Goal: Transaction & Acquisition: Obtain resource

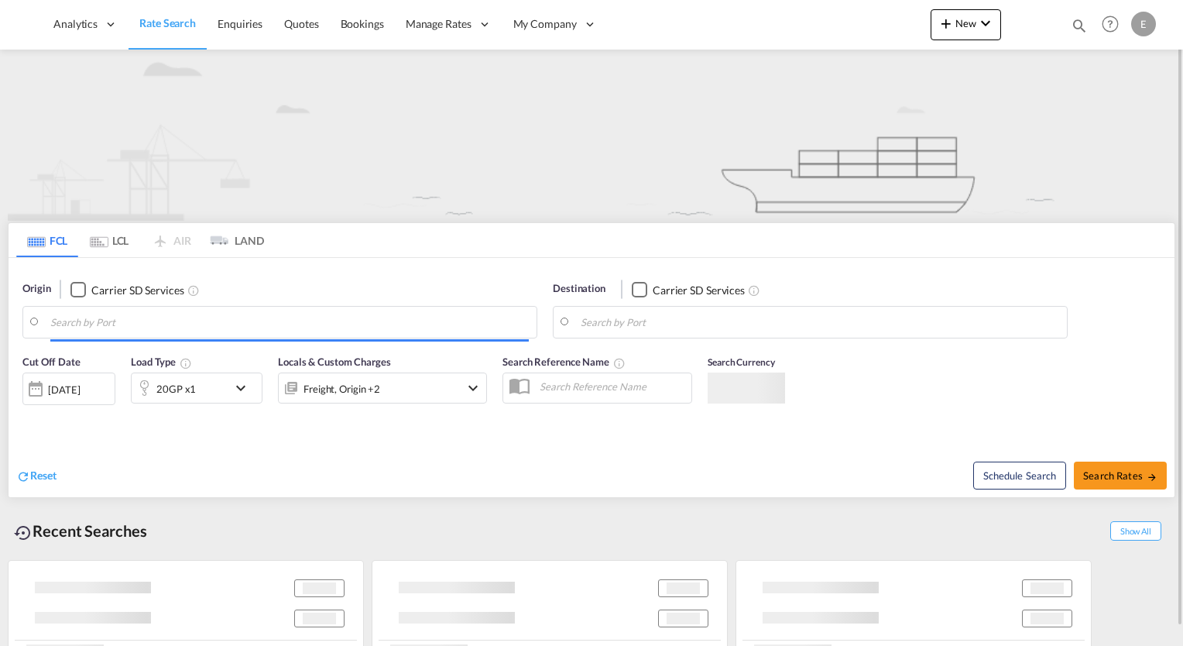
type input "Seattle, WA, USSEA"
type input "Tokyo, JPTYO"
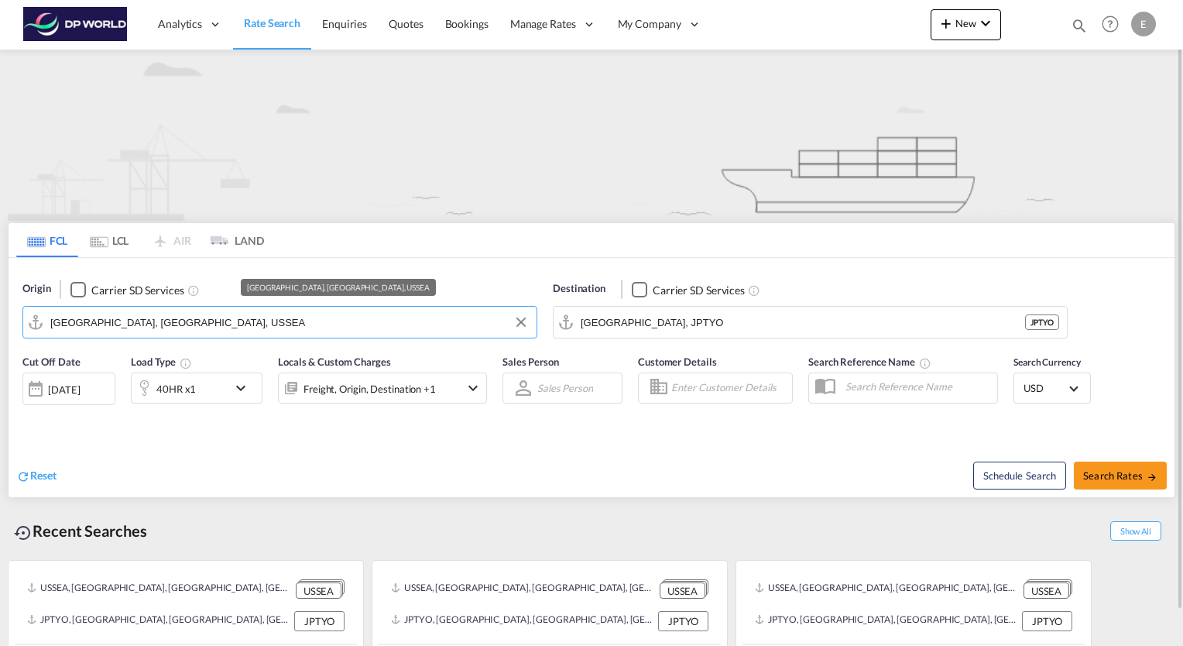
click at [132, 324] on input "Seattle, WA, USSEA" at bounding box center [289, 322] width 479 height 23
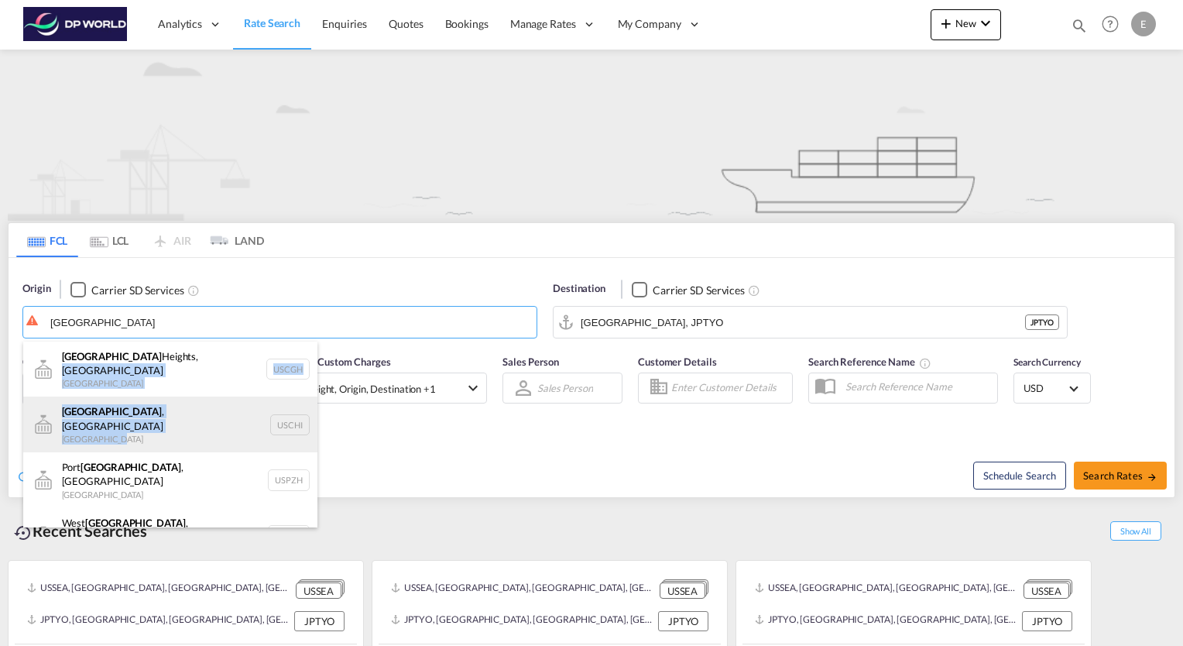
drag, startPoint x: 135, startPoint y: 355, endPoint x: 122, endPoint y: 417, distance: 63.9
click at [122, 417] on ul "Chicago Heights, IL United States USCGH Chicago , IL United States USCHI Port C…" at bounding box center [170, 452] width 294 height 222
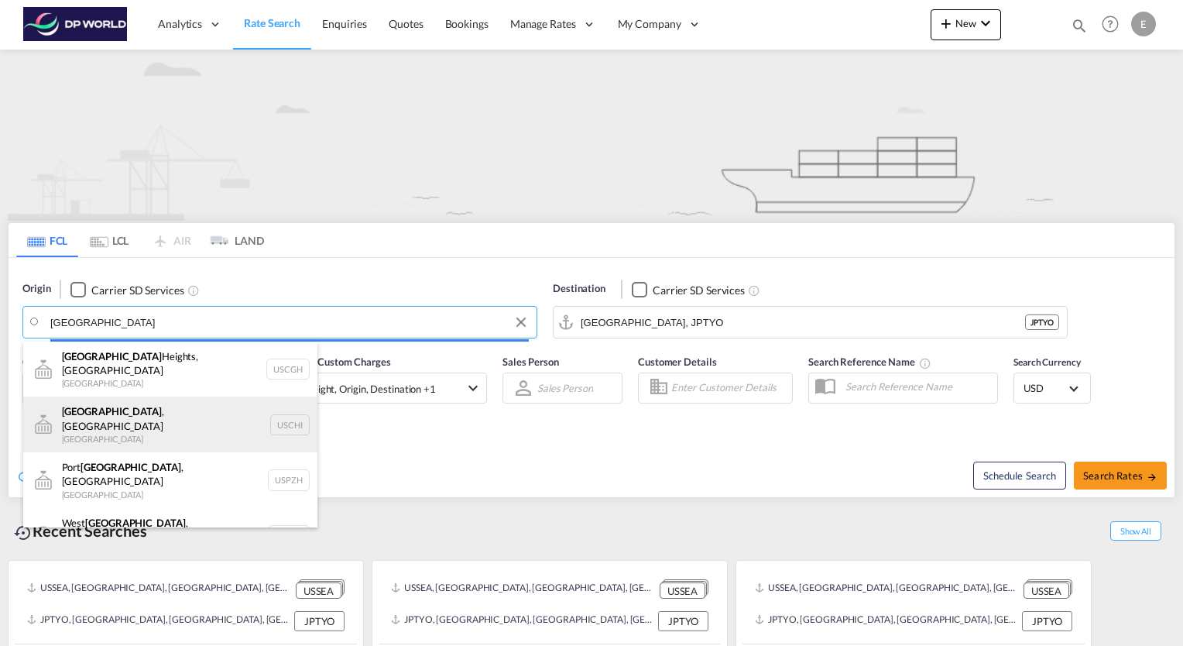
click at [96, 411] on div "Chicago , IL United States USCHI" at bounding box center [170, 424] width 294 height 56
type input "[GEOGRAPHIC_DATA], [GEOGRAPHIC_DATA], USCHI"
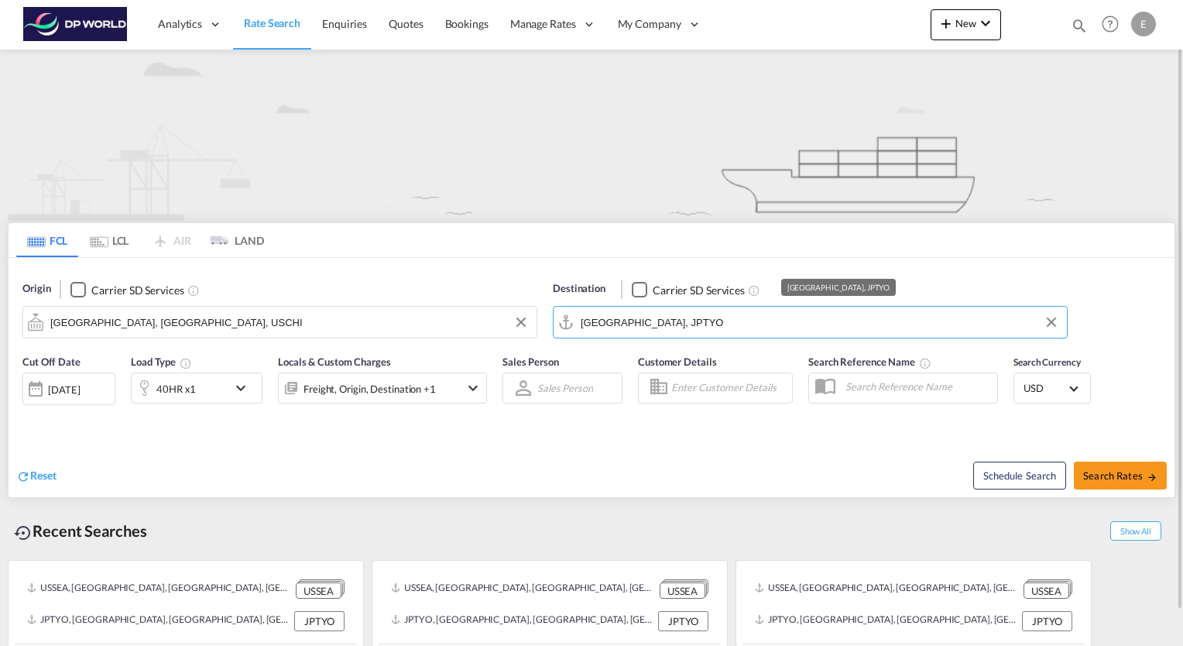
click at [668, 328] on input "Tokyo, JPTYO" at bounding box center [820, 322] width 479 height 23
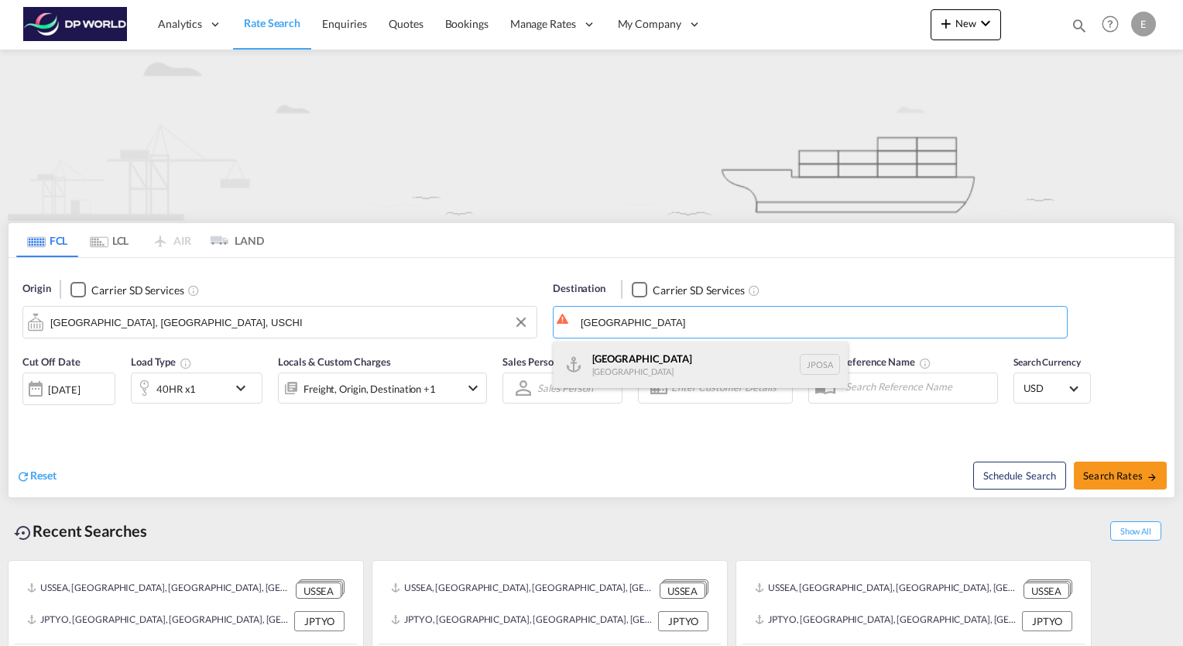
click at [611, 362] on div "Osaka Japan JPOSA" at bounding box center [701, 364] width 294 height 46
type input "Osaka, JPOSA"
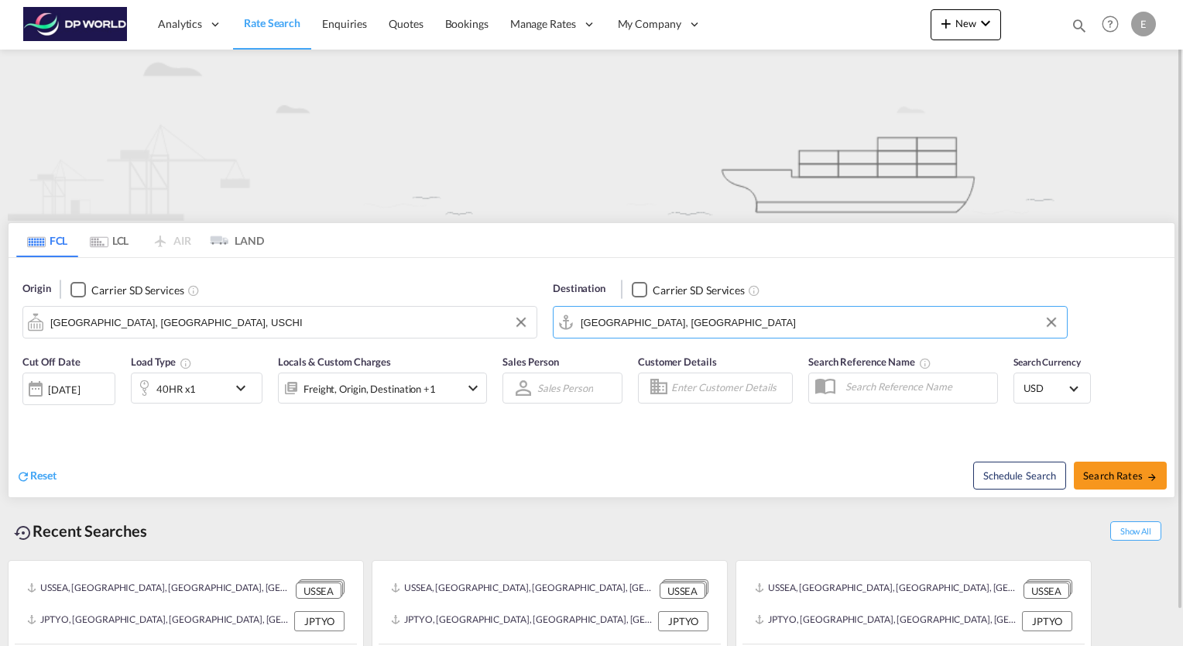
click at [239, 390] on md-icon "icon-chevron-down" at bounding box center [245, 388] width 26 height 19
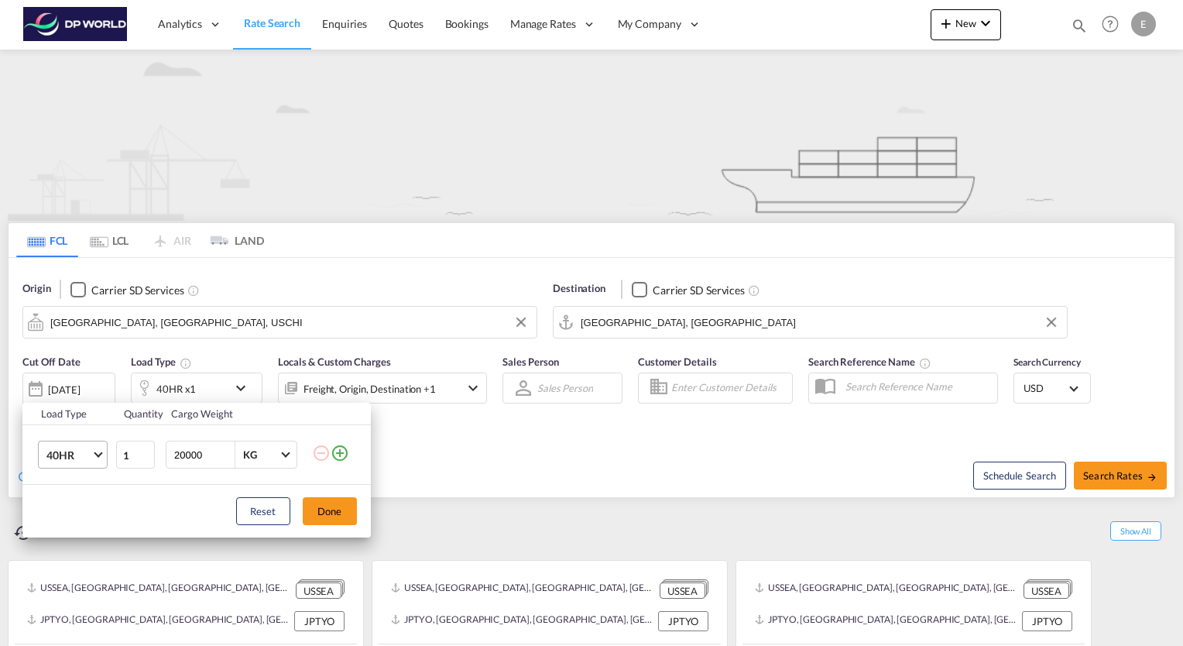
click at [97, 454] on span "Choose: \a40HR" at bounding box center [98, 453] width 9 height 9
click at [91, 374] on md-option "20GP" at bounding box center [85, 374] width 105 height 37
click at [320, 512] on button "Done" at bounding box center [330, 511] width 54 height 28
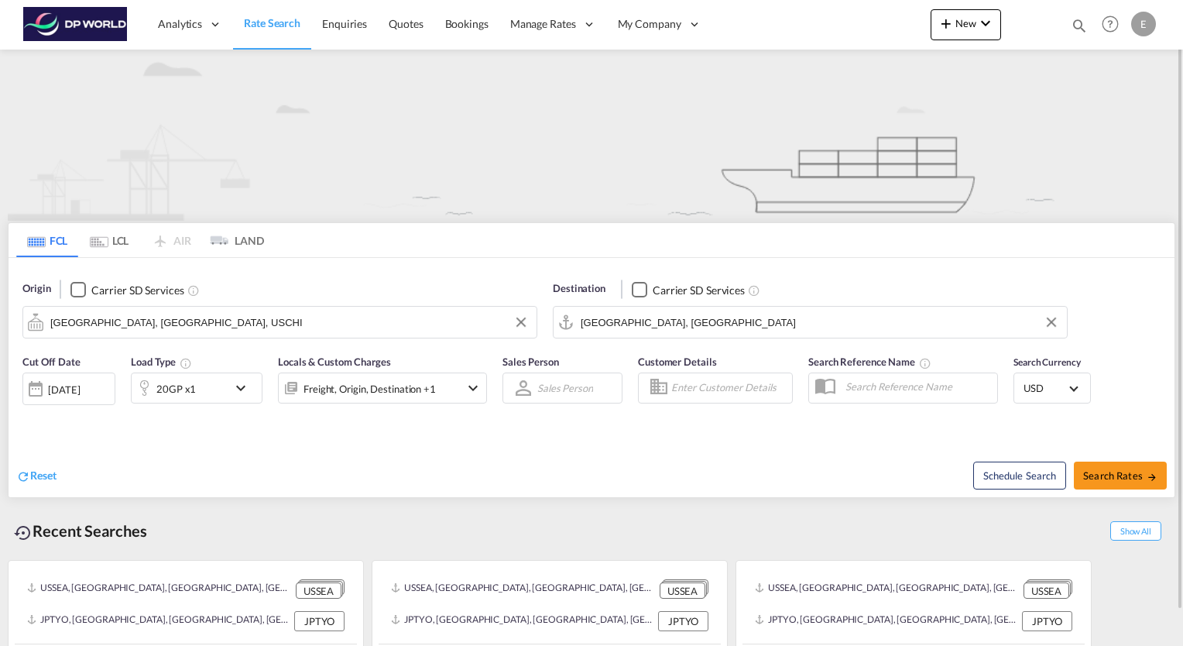
click at [227, 390] on div "20GP x1" at bounding box center [180, 387] width 96 height 31
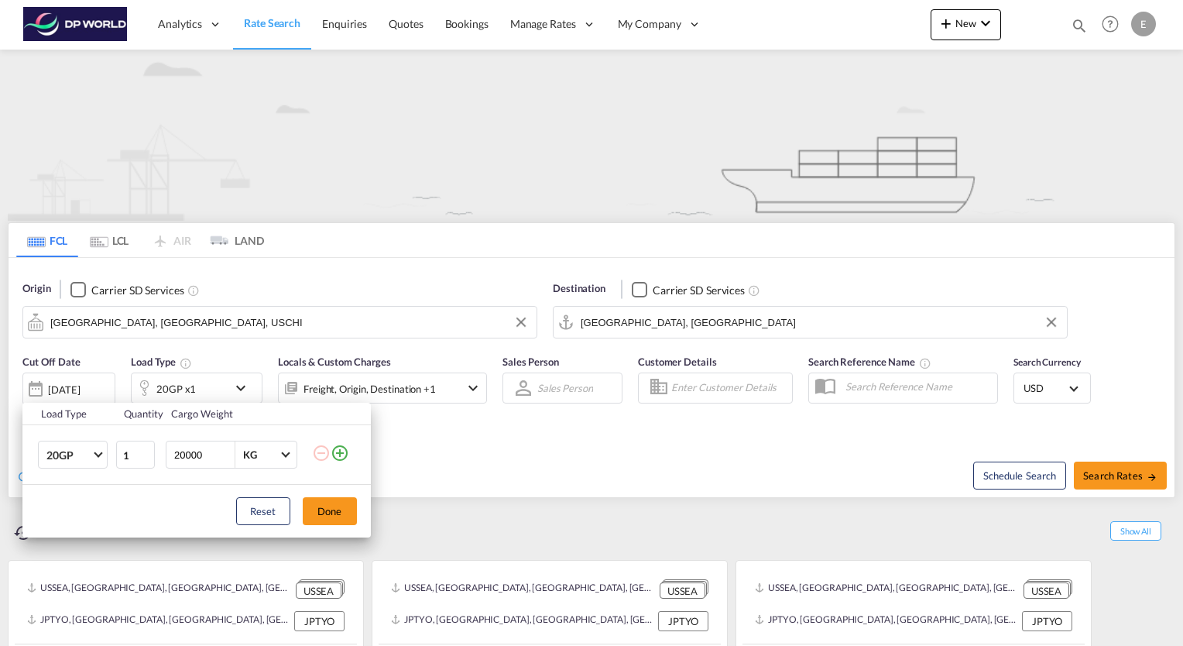
click at [346, 452] on md-icon "icon-plus-circle-outline" at bounding box center [340, 453] width 19 height 19
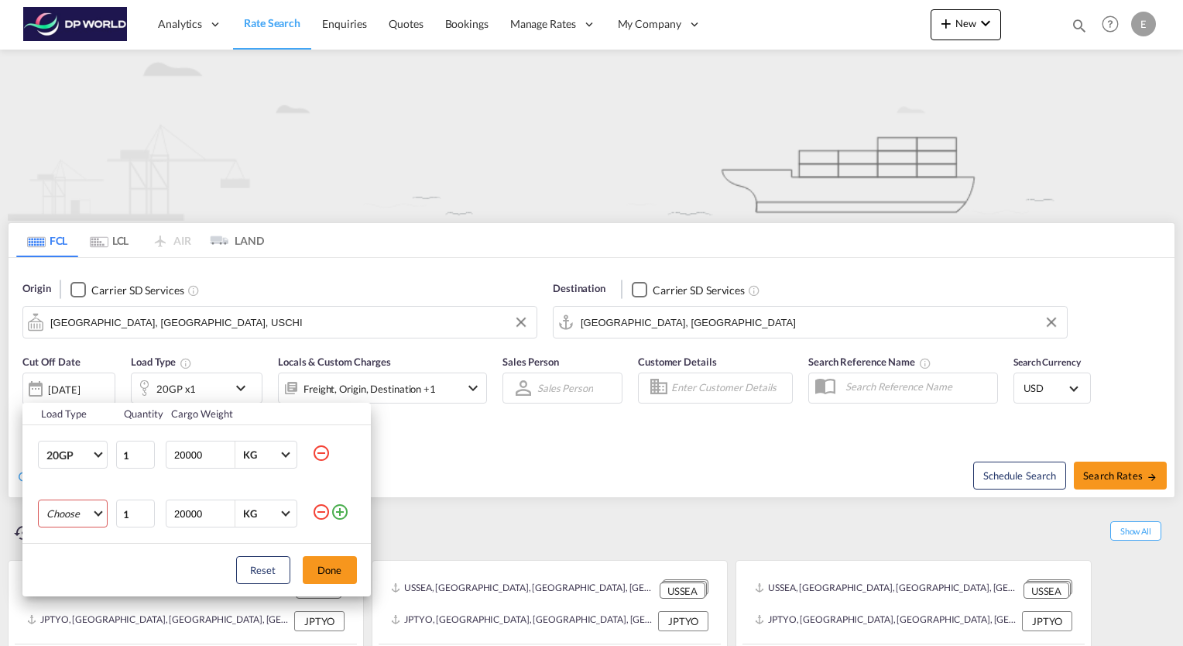
click at [100, 509] on md-select "Choose 20GP 40GP 40HC 45HC 20RE 40RE 40HR 20OT 40OT 20FR 40FR 40NR 20NR 45S 20T…" at bounding box center [73, 513] width 70 height 28
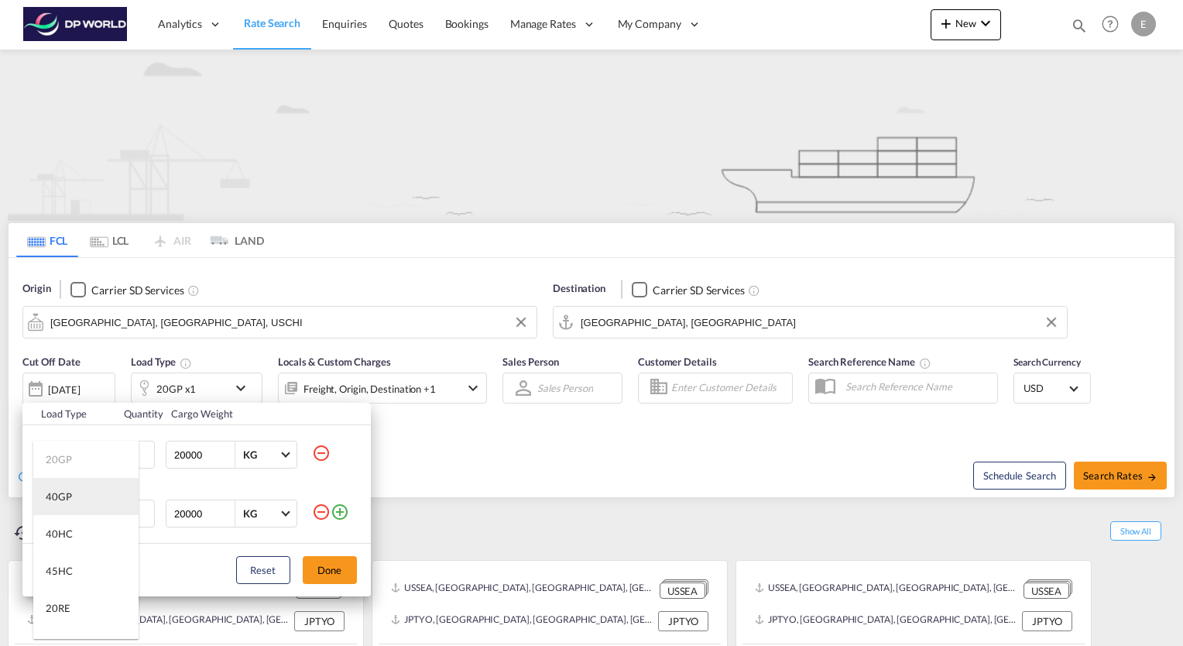
click at [93, 502] on md-option "40GP" at bounding box center [85, 496] width 105 height 37
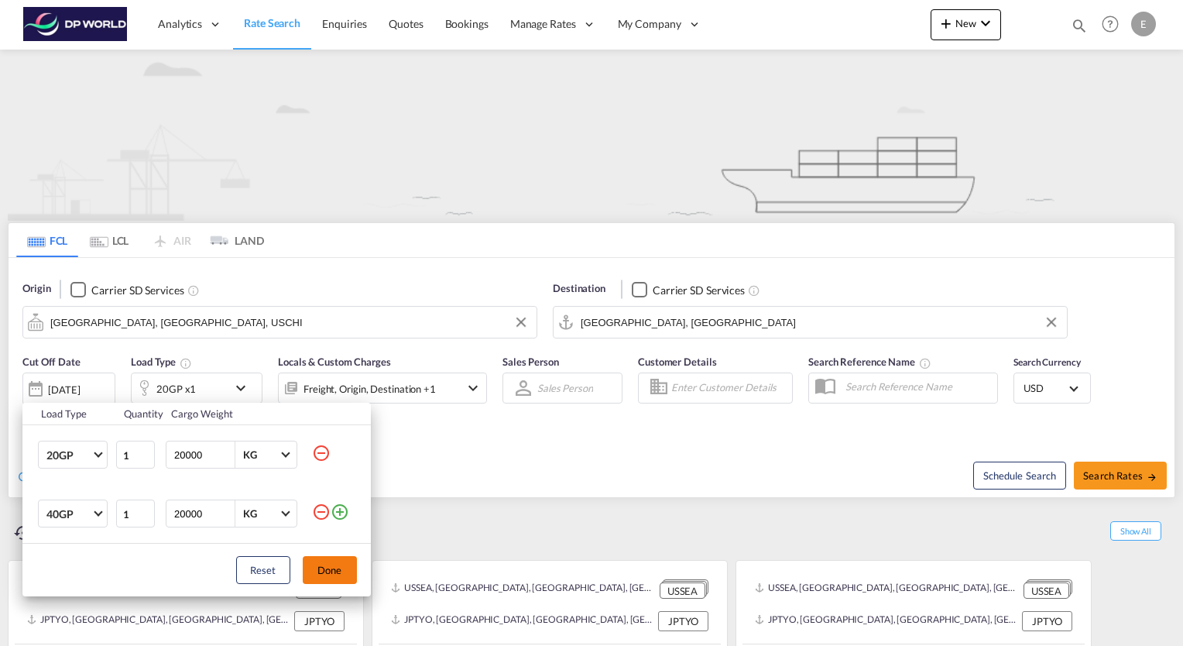
click at [353, 567] on button "Done" at bounding box center [330, 570] width 54 height 28
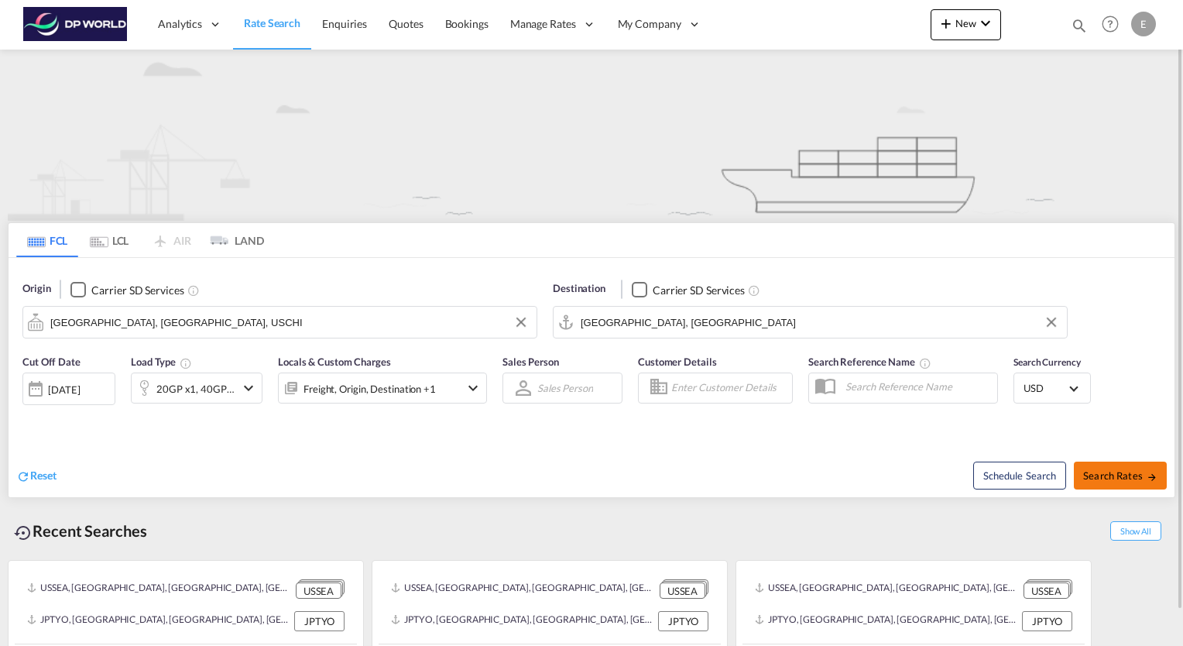
click at [1134, 479] on span "Search Rates" at bounding box center [1120, 475] width 74 height 12
type input "USCHI to JPOSA / 12 Aug 2025"
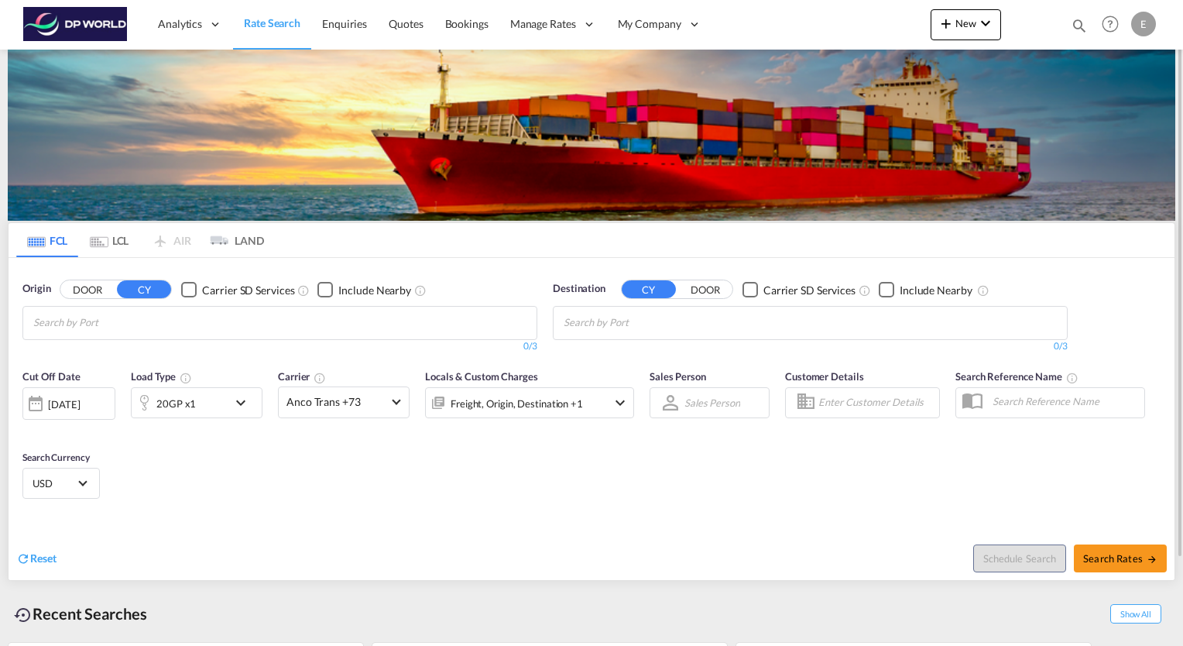
click at [195, 324] on md-chips at bounding box center [279, 323] width 513 height 33
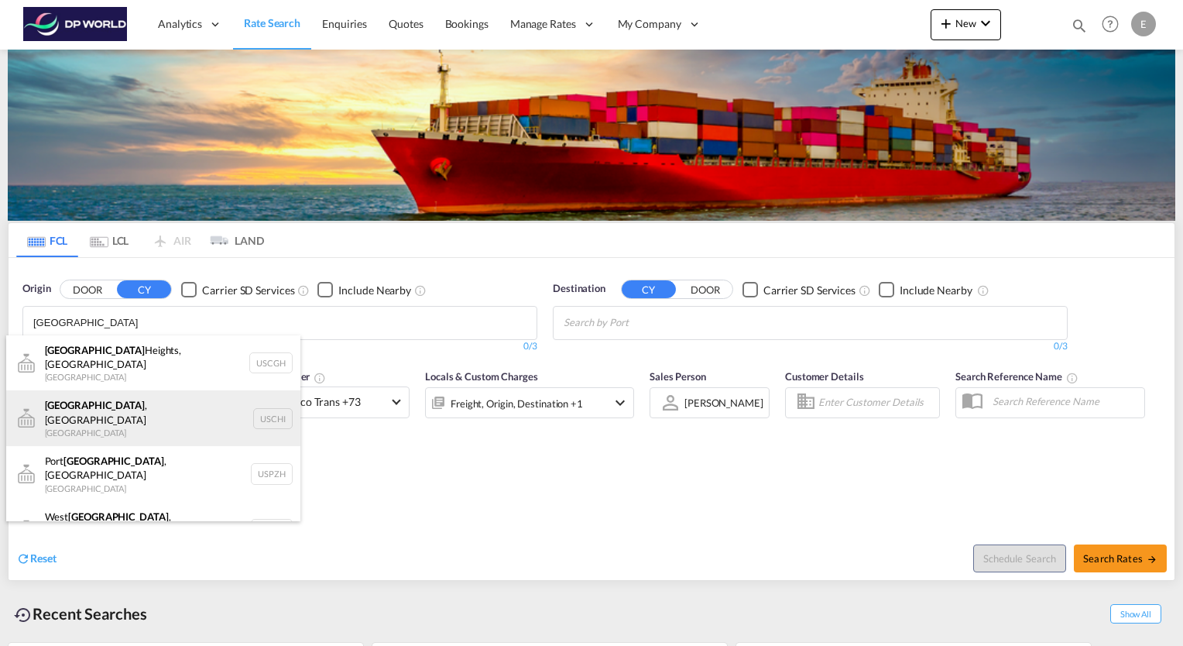
type input "chicago"
click at [74, 396] on div "Chicago , IL United States USCHI" at bounding box center [153, 418] width 294 height 56
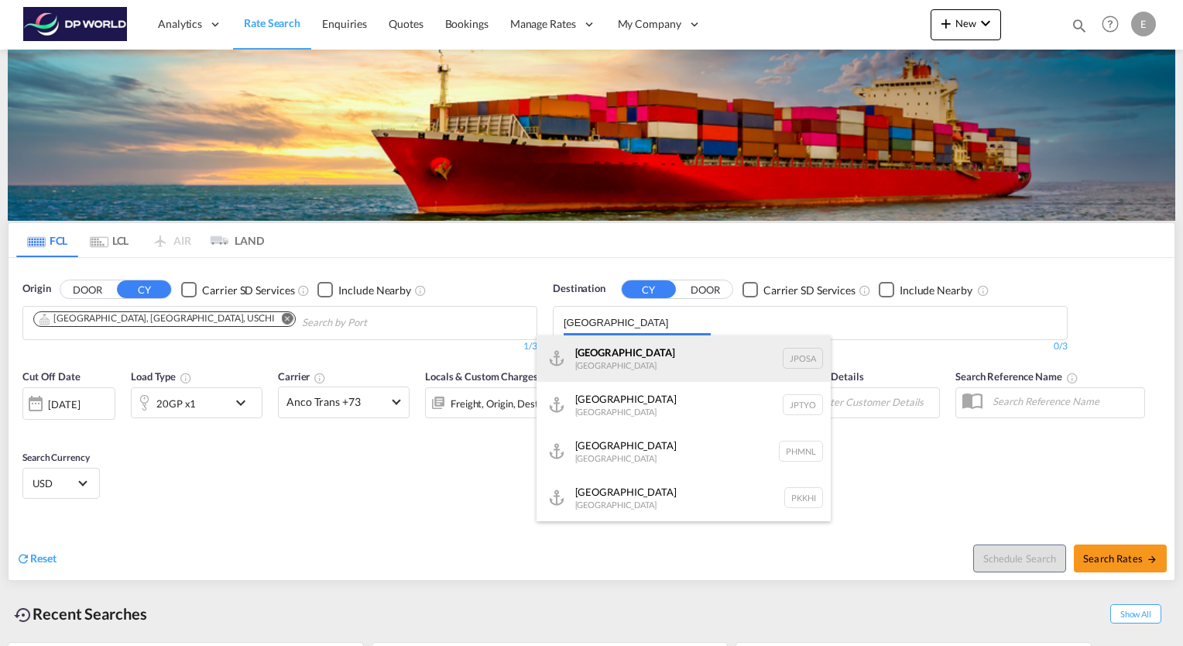
type input "osaka"
click at [593, 349] on div "Osaka Japan JPOSA" at bounding box center [684, 358] width 294 height 46
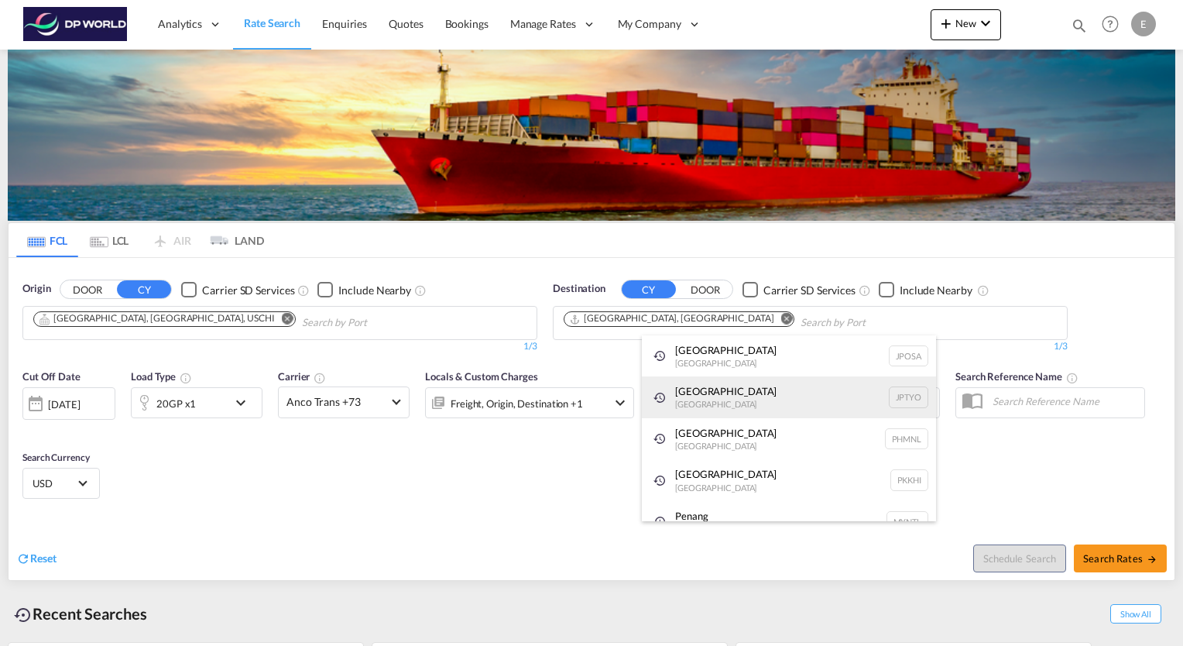
click at [713, 384] on div "Tokyo Japan JPTYO" at bounding box center [789, 397] width 294 height 42
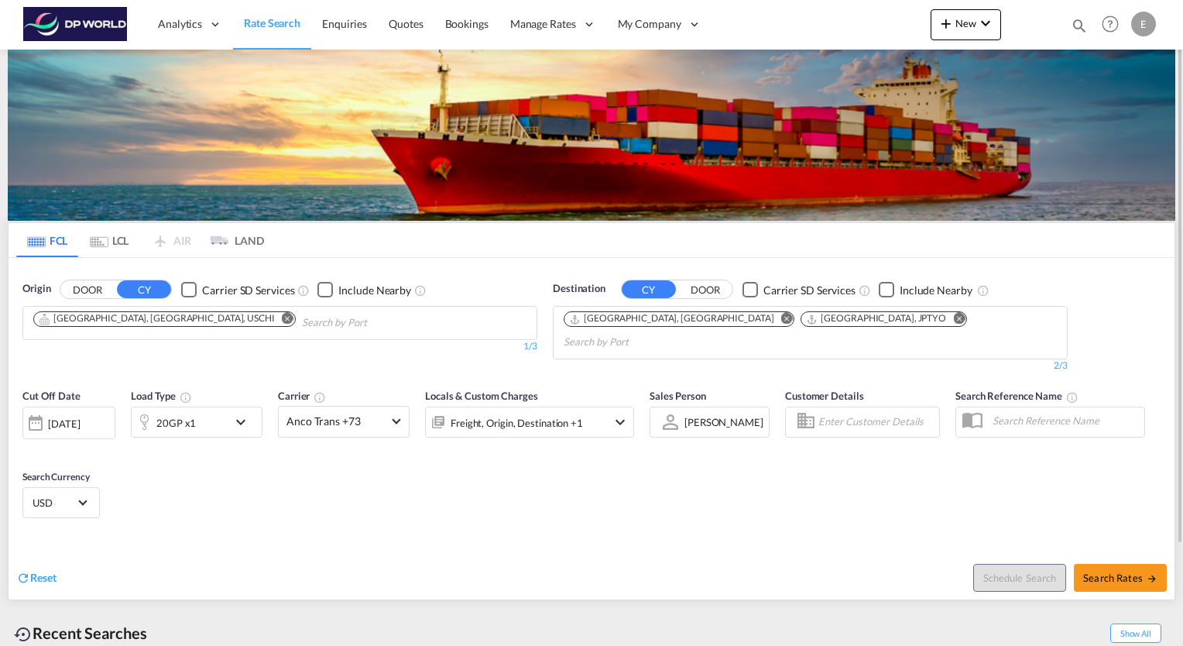
click at [953, 317] on md-icon "Remove" at bounding box center [959, 319] width 12 height 12
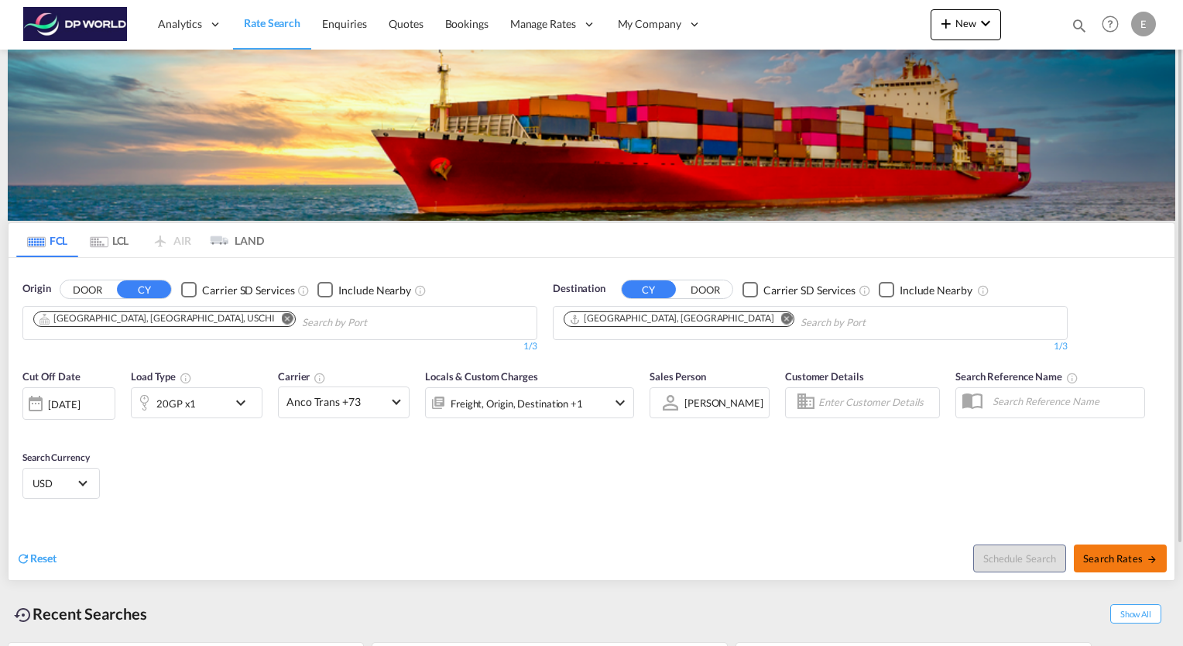
click at [1121, 556] on span "Search Rates" at bounding box center [1120, 558] width 74 height 12
type input "USCHI to JPOSA / 12 Aug 2025"
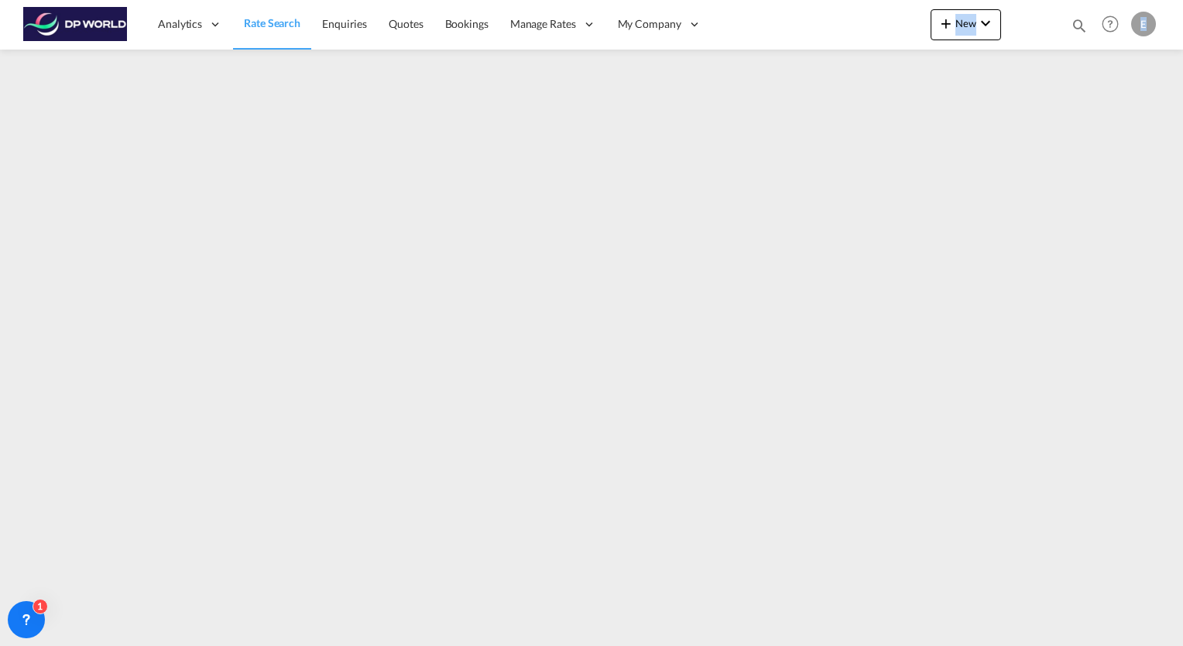
drag, startPoint x: 728, startPoint y: 19, endPoint x: 1235, endPoint y: 27, distance: 507.3
click at [1182, 27] on html "Analytics Reports Dashboard Rate Search Enquiries Quotes" at bounding box center [591, 323] width 1183 height 646
click at [843, 8] on div "Analytics Reports Dashboard Rate Search Enquiries Quotes Bookings" at bounding box center [591, 24] width 1137 height 48
drag, startPoint x: 767, startPoint y: 16, endPoint x: 873, endPoint y: 22, distance: 106.2
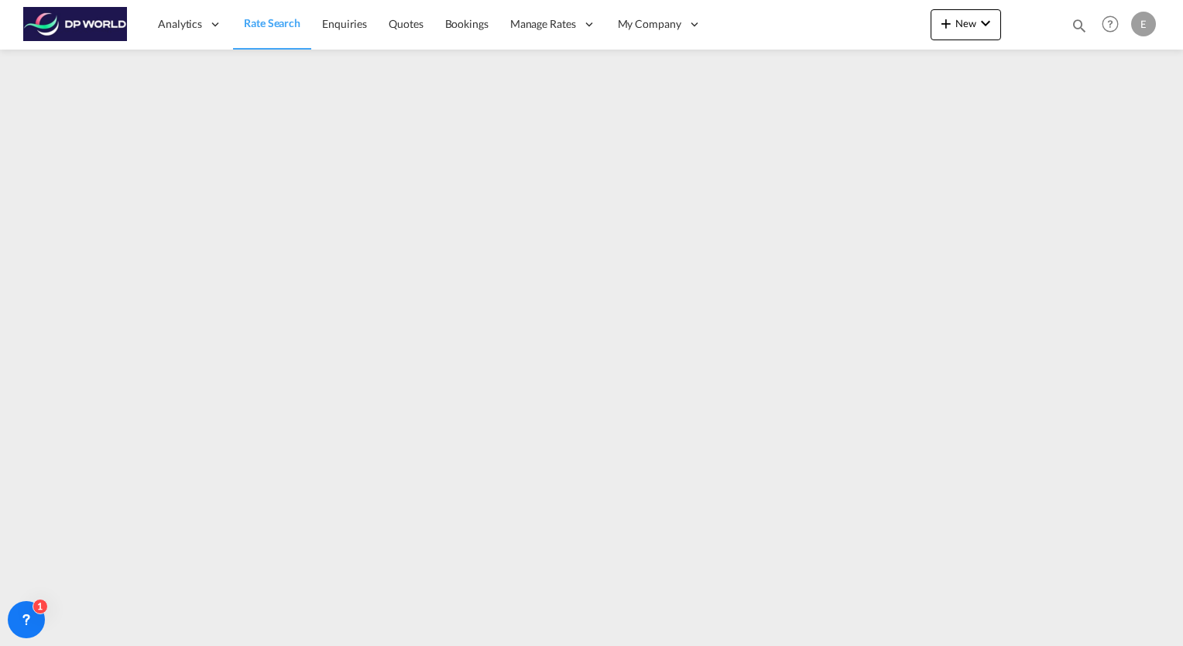
click at [873, 22] on div "Analytics Reports Dashboard Rate Search Enquiries Quotes Bookings" at bounding box center [591, 24] width 1137 height 48
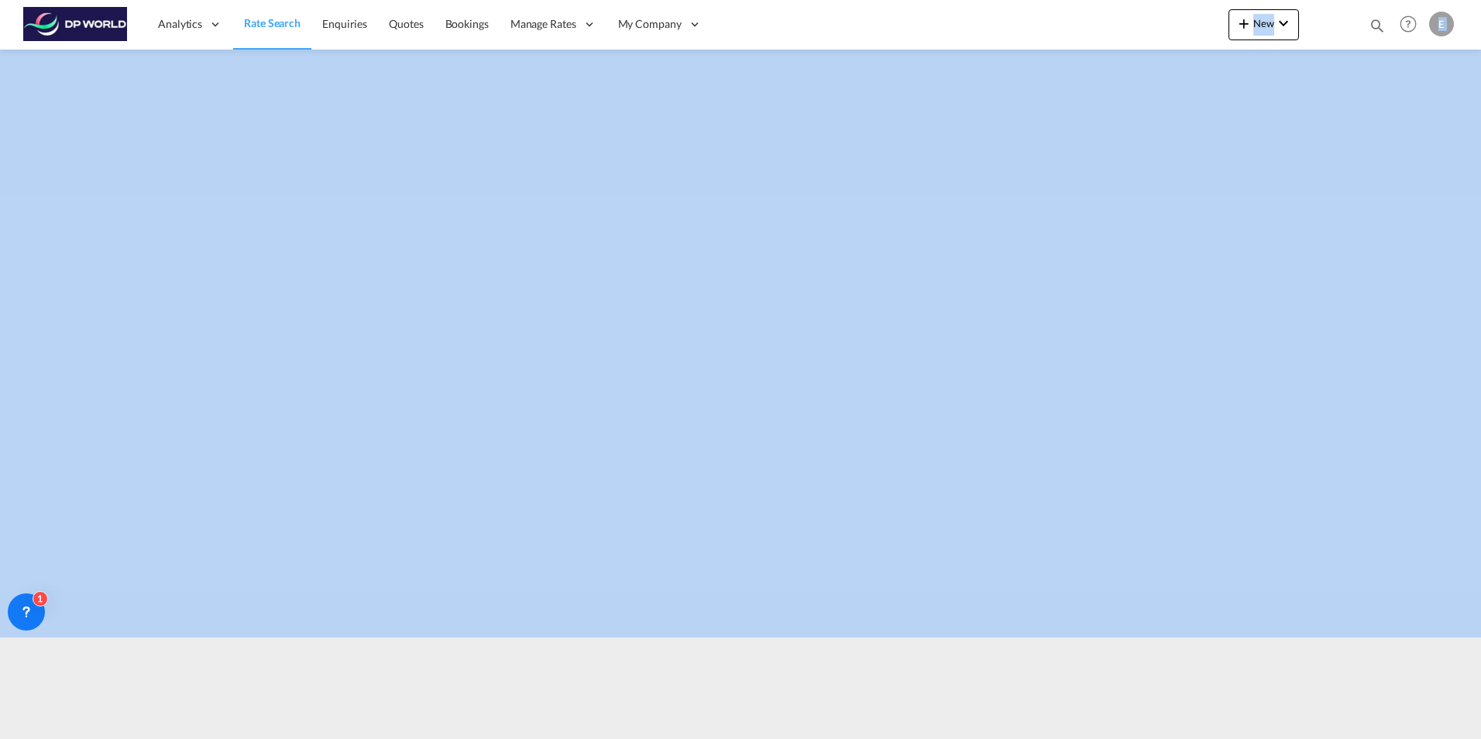
click at [980, 0] on html "Analytics Reports Dashboard Rate Search Enquiries Quotes" at bounding box center [740, 369] width 1481 height 739
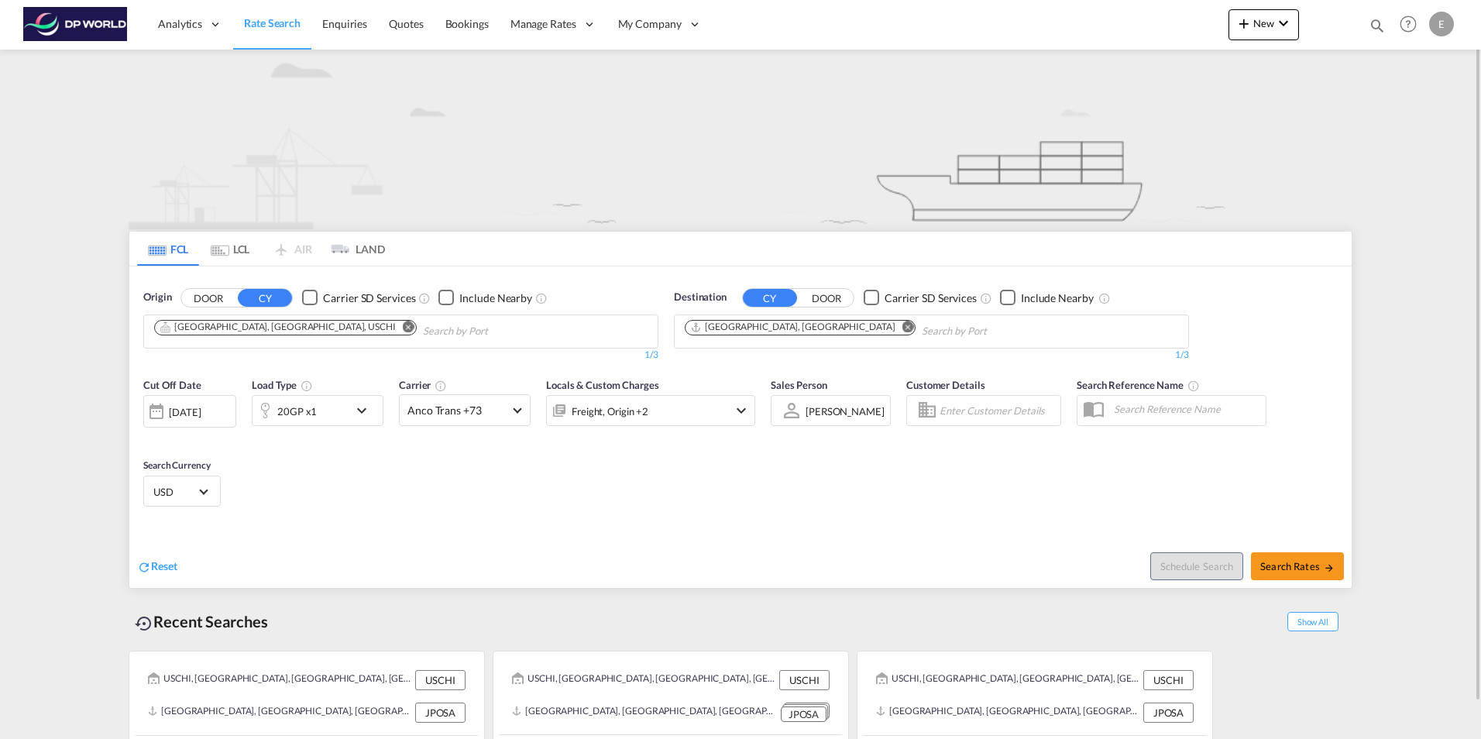
click at [705, 182] on img at bounding box center [741, 140] width 1224 height 180
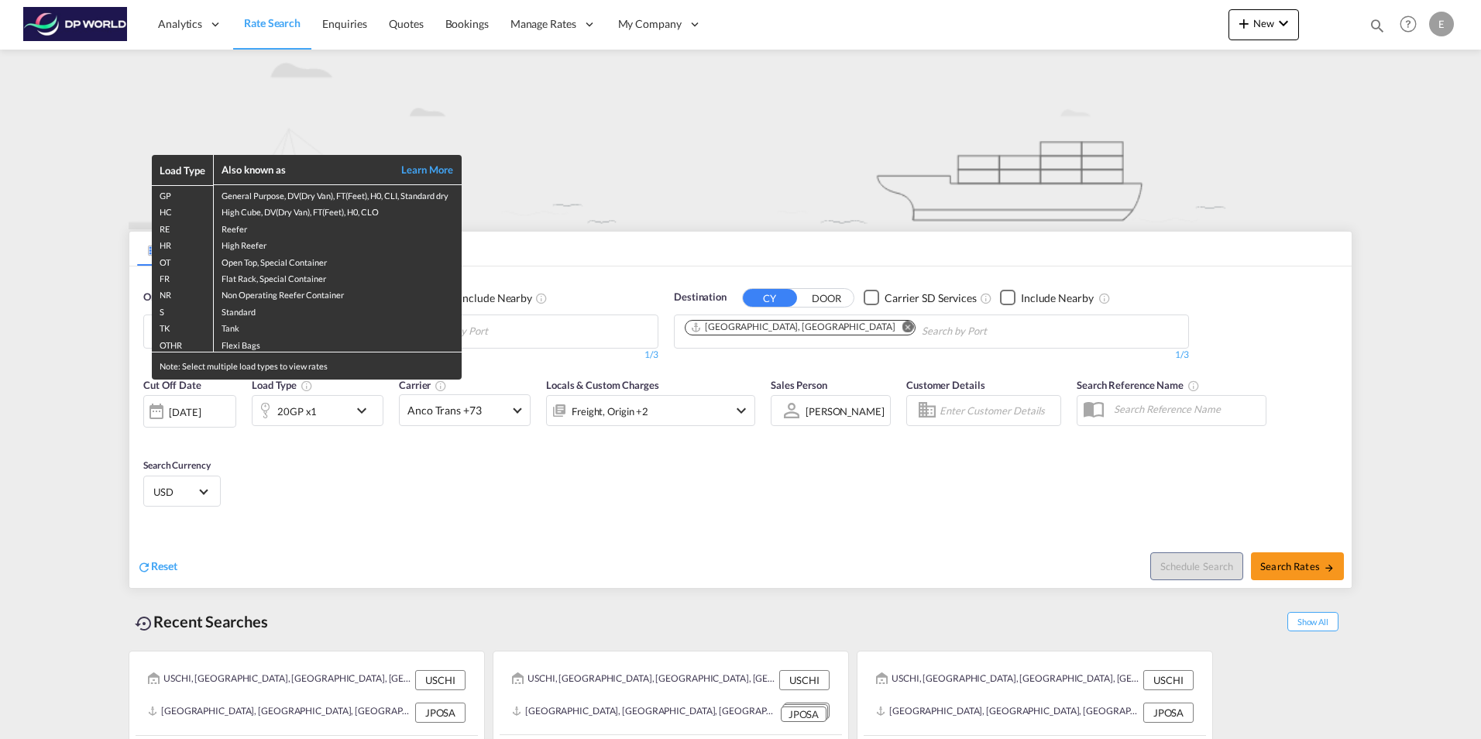
click at [712, 162] on div "Load Type Also known as Learn More GP General Purpose, DV(Dry Van), FT(Feet), H…" at bounding box center [740, 369] width 1481 height 739
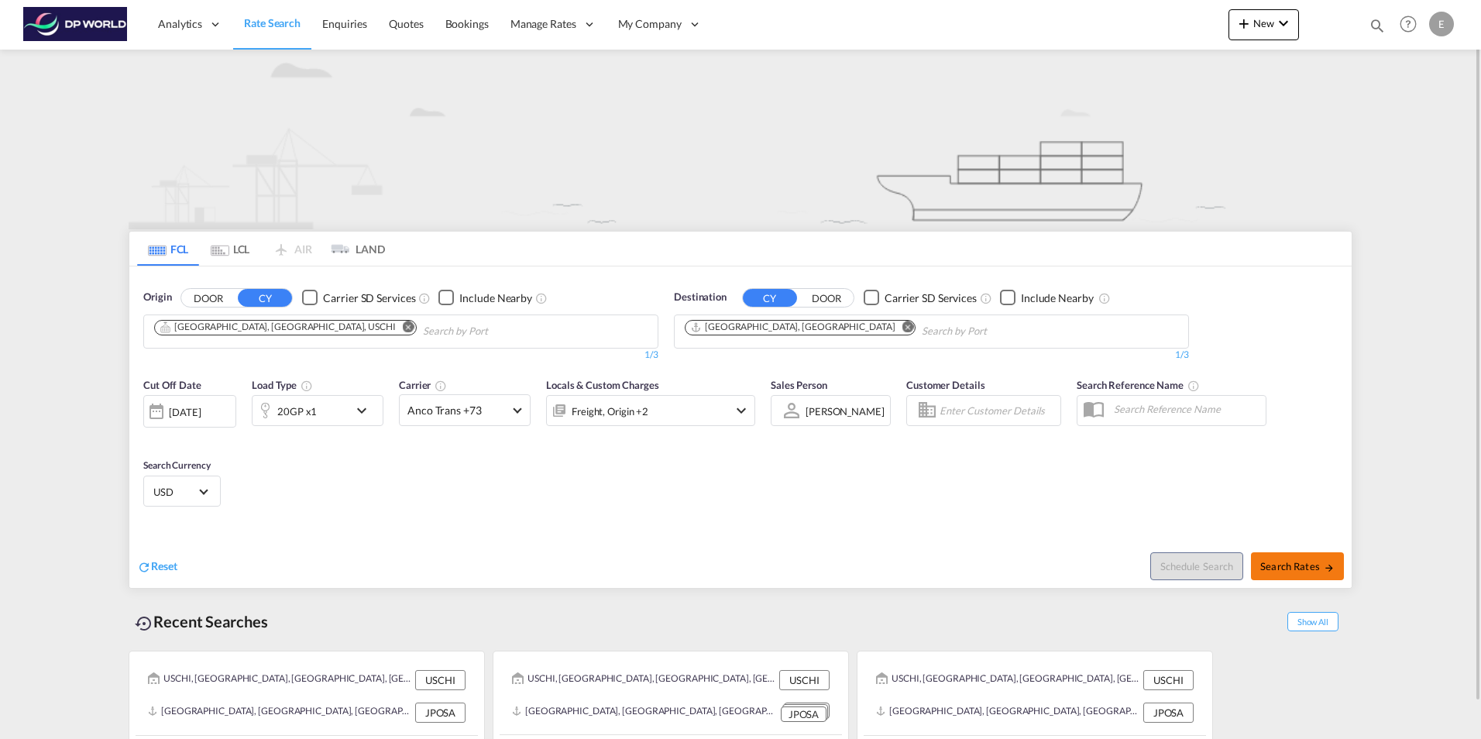
click at [1279, 564] on span "Search Rates" at bounding box center [1297, 566] width 74 height 12
type input "USCHI to JPOSA / 12 Aug 2025"
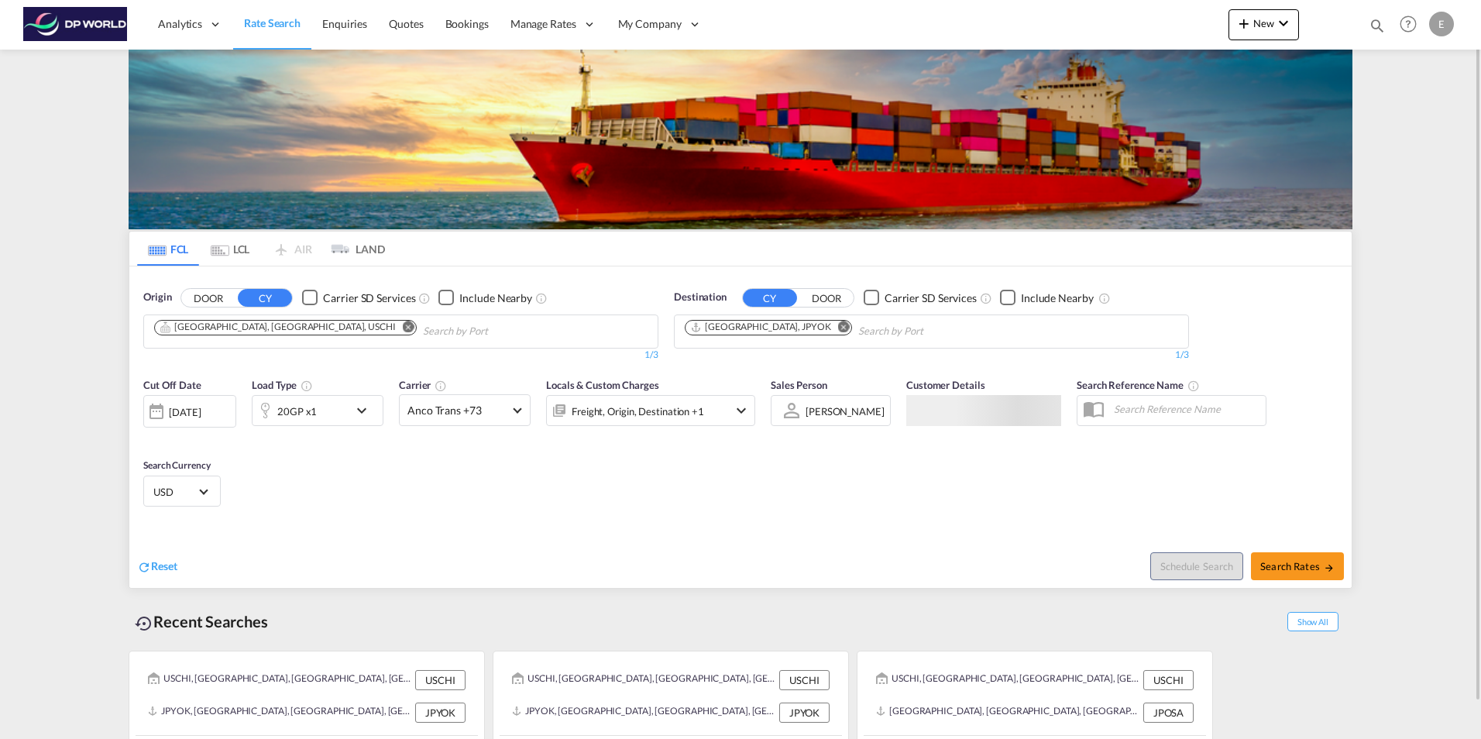
click at [838, 324] on md-icon "Remove" at bounding box center [844, 327] width 12 height 12
click at [791, 324] on input "Chips input." at bounding box center [758, 331] width 147 height 25
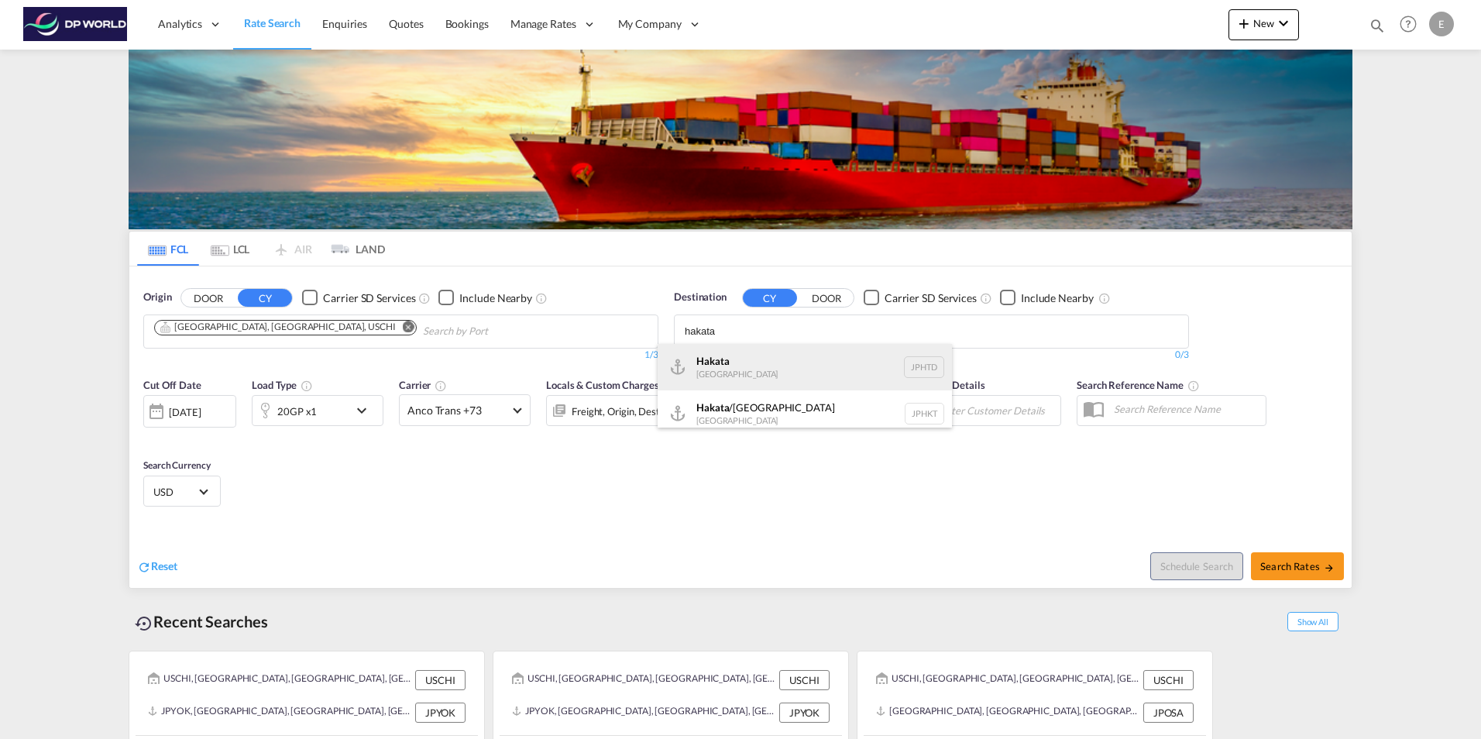
type input "hakata"
click at [722, 362] on div "Hakata [GEOGRAPHIC_DATA] JPHTD" at bounding box center [804, 367] width 294 height 46
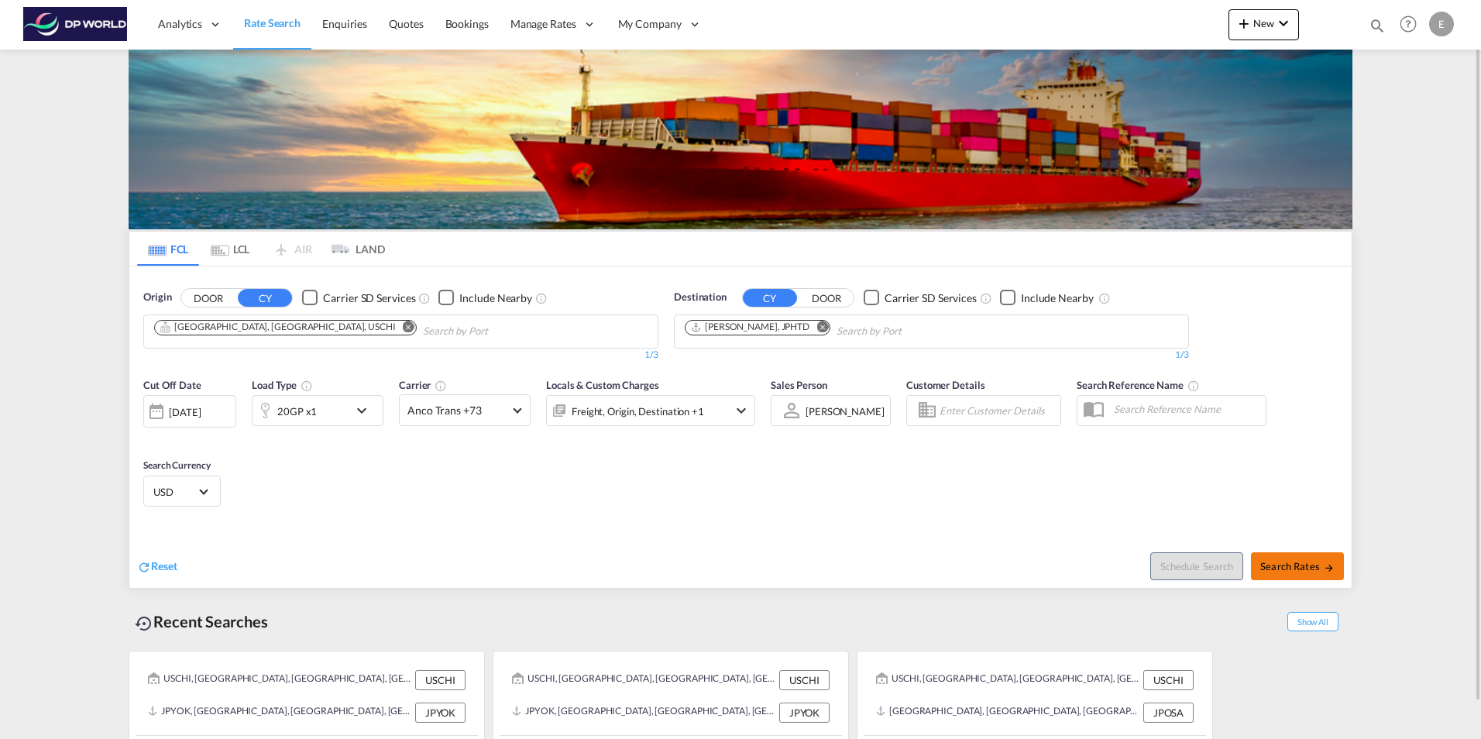
click at [1302, 565] on span "Search Rates" at bounding box center [1297, 566] width 74 height 12
type input "USCHI to JPHTD / [DATE]"
